Goal: Obtain resource: Download file/media

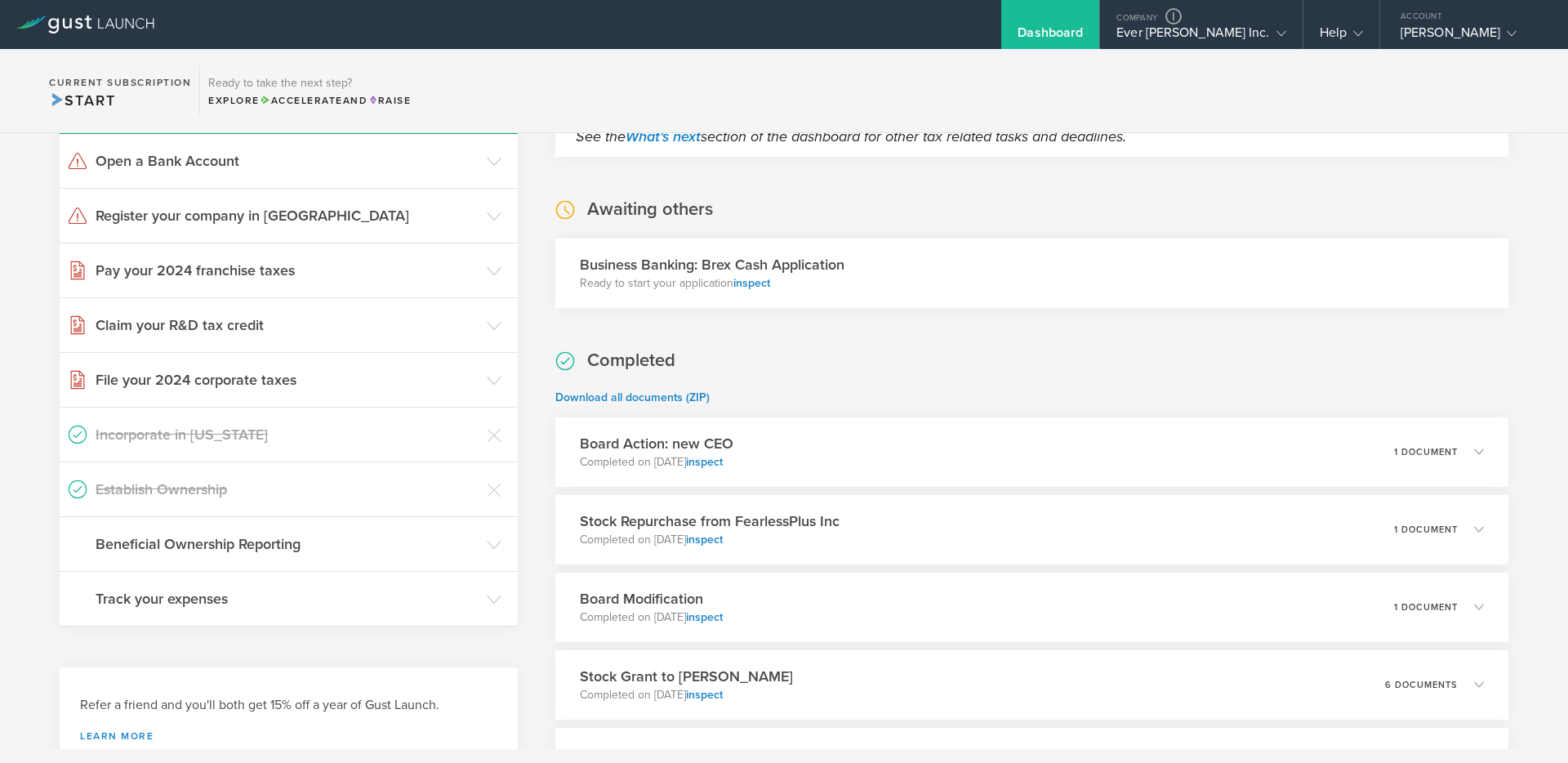
scroll to position [482, 0]
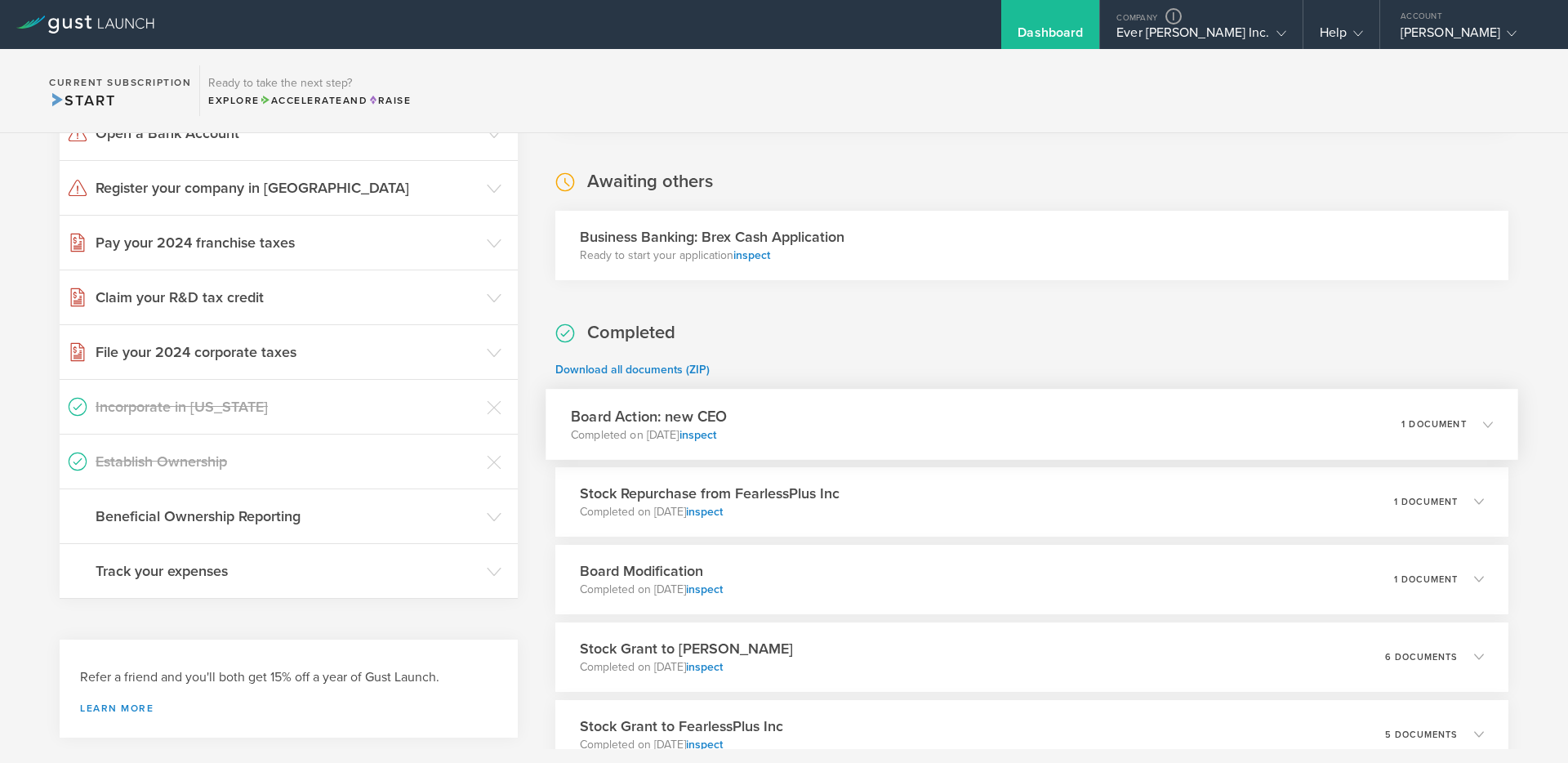
click at [832, 432] on div "Board Action: new CEO Completed on [DATE] inspect 1 document" at bounding box center [1032, 424] width 972 height 71
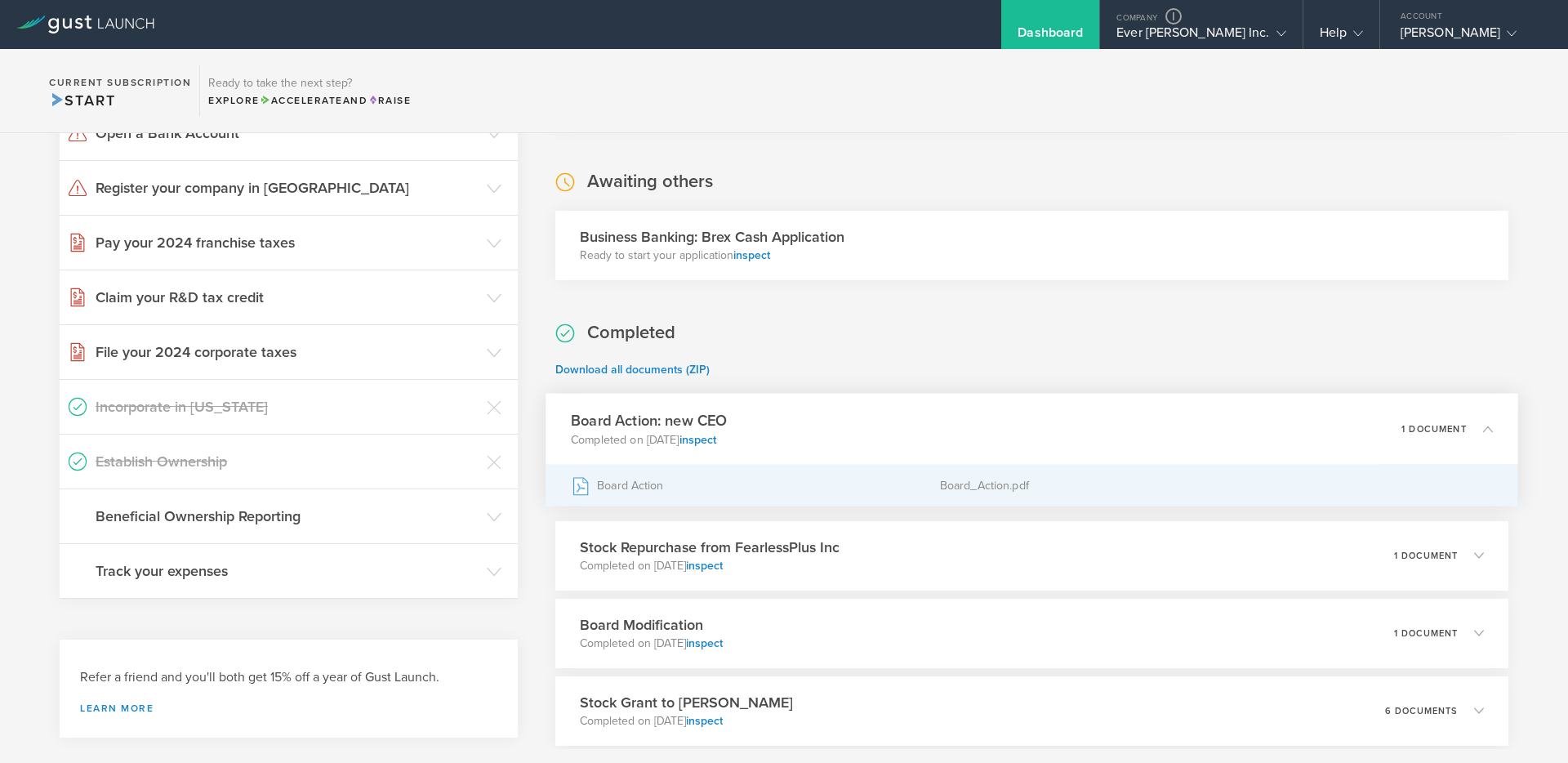
click at [767, 491] on div "Board Action" at bounding box center [755, 485] width 369 height 41
